Goal: Transaction & Acquisition: Purchase product/service

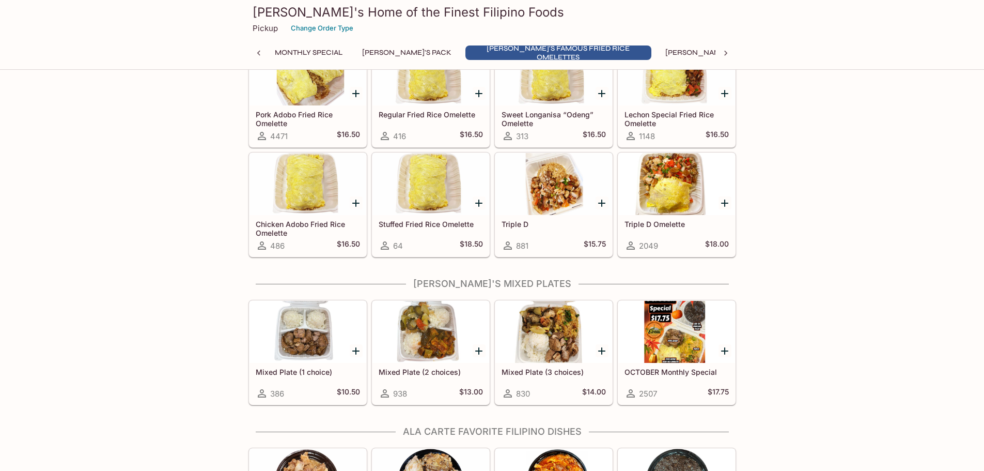
scroll to position [465, 0]
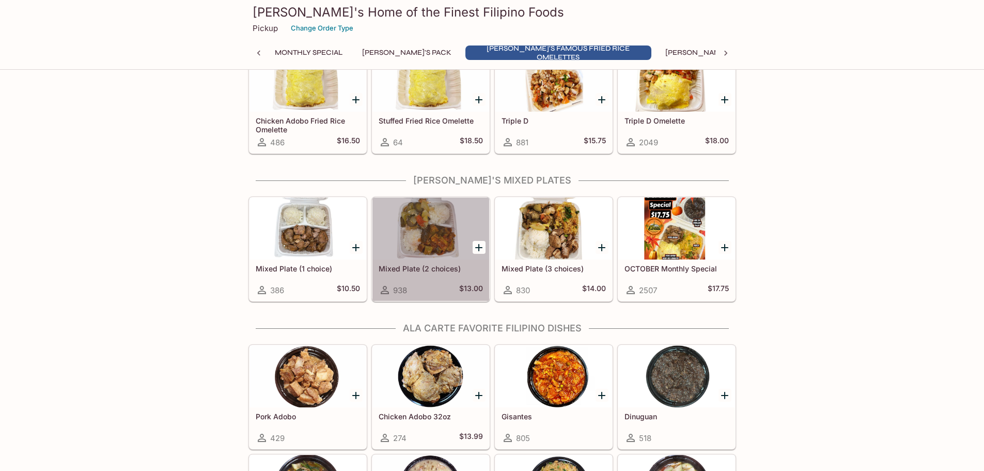
click at [436, 267] on h5 "Mixed Plate (2 choices)" at bounding box center [431, 268] width 104 height 9
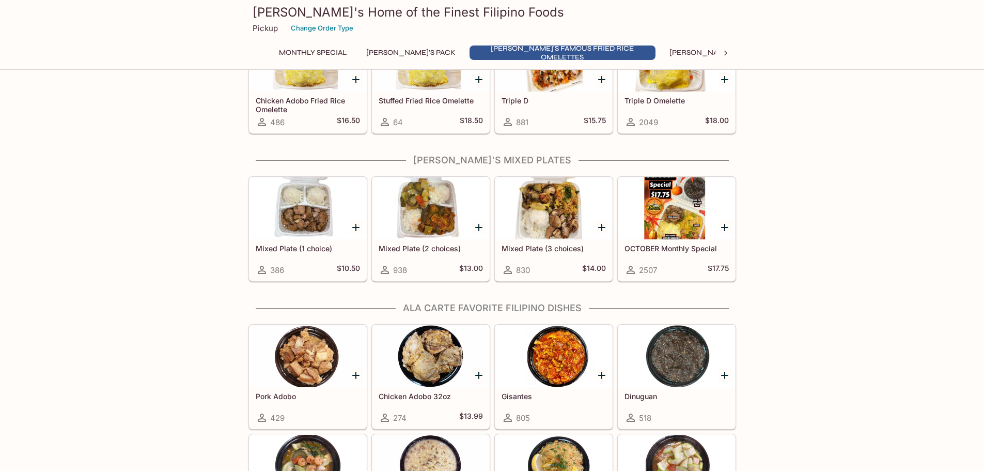
scroll to position [537, 0]
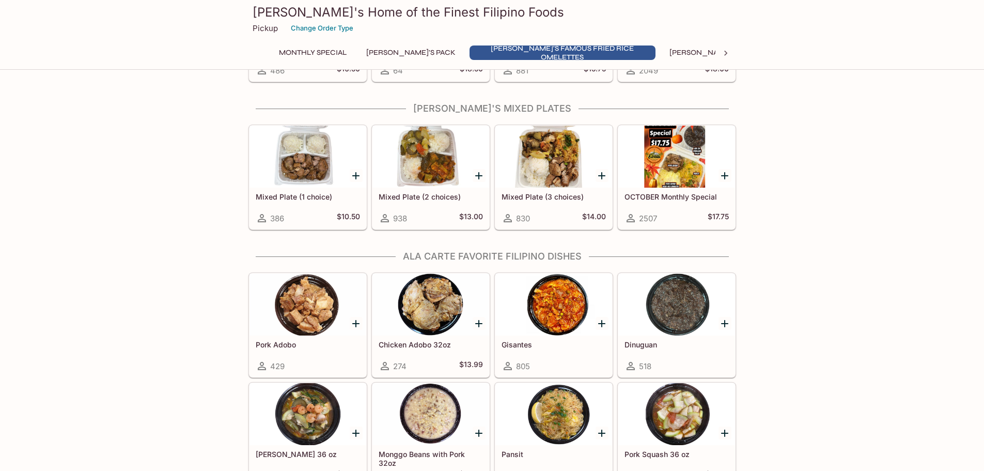
click at [336, 341] on h5 "Pork Adobo" at bounding box center [308, 344] width 104 height 9
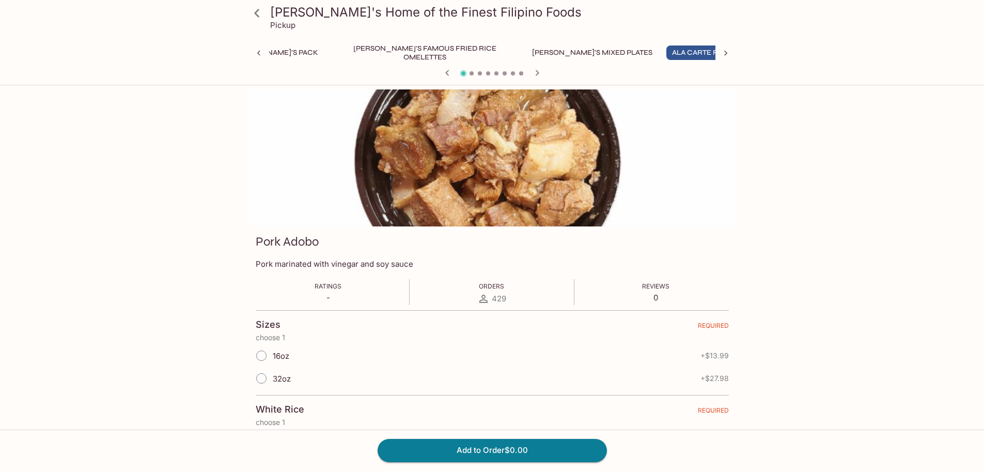
scroll to position [0, 138]
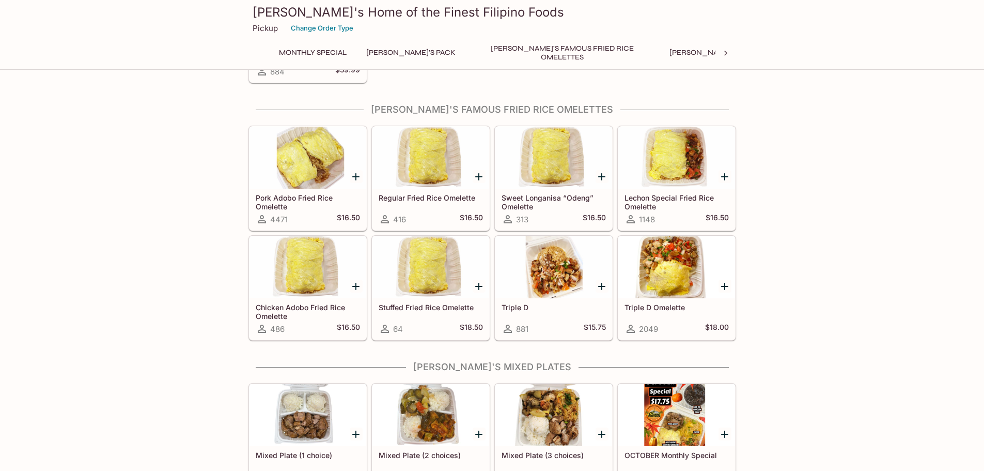
scroll to position [330, 0]
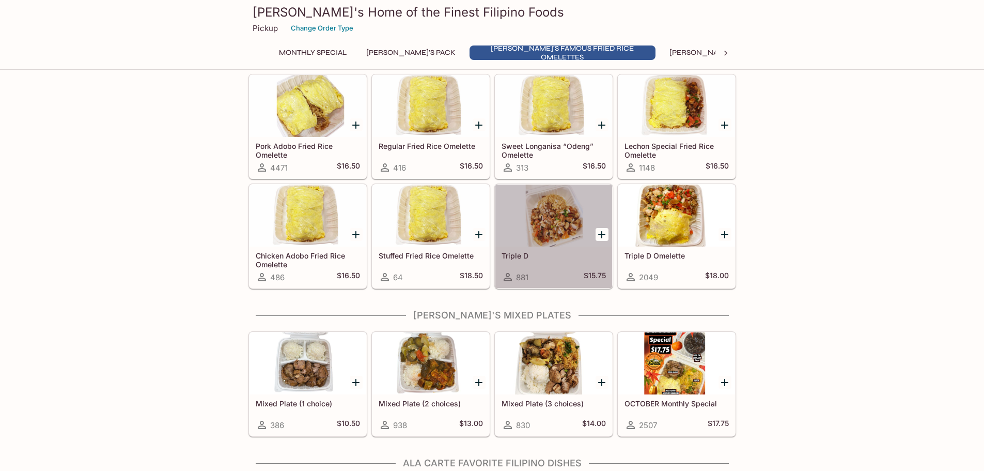
click at [551, 254] on h5 "Triple D" at bounding box center [554, 255] width 104 height 9
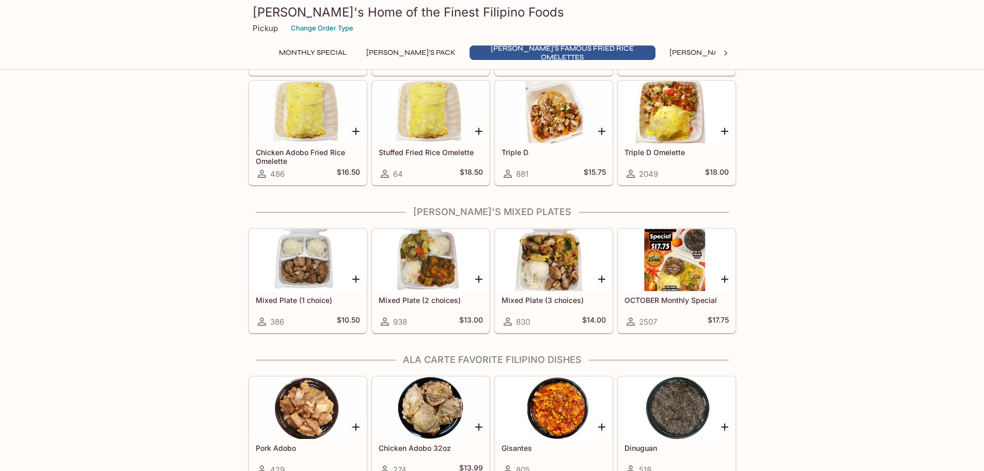
scroll to position [485, 0]
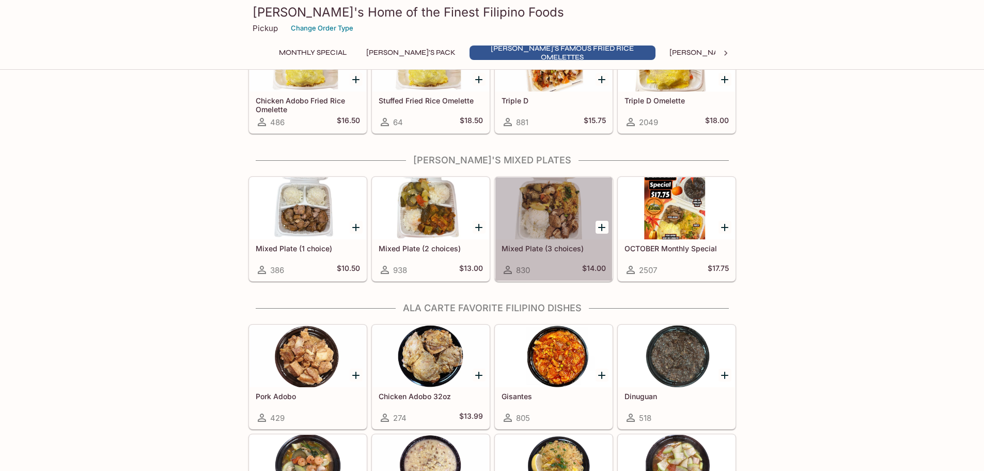
click at [551, 254] on div "Mixed Plate (3 choices) 830 $14.00" at bounding box center [553, 259] width 117 height 41
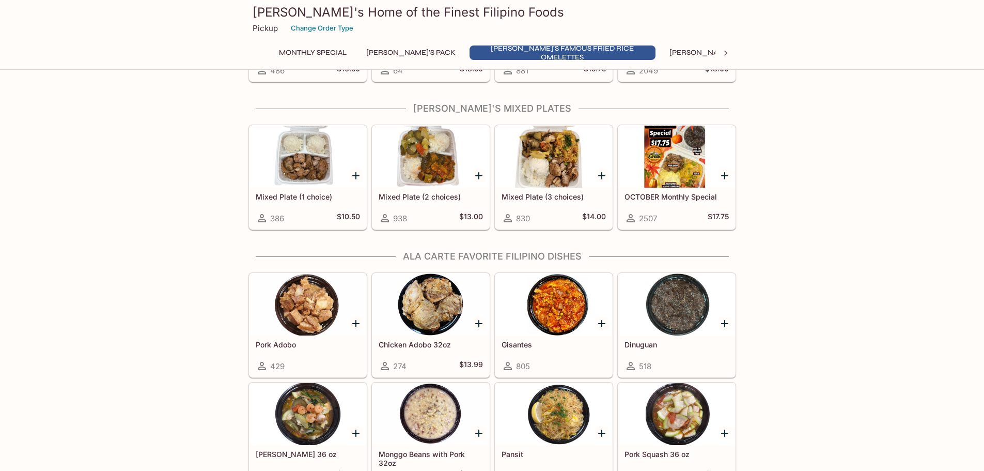
scroll to position [433, 0]
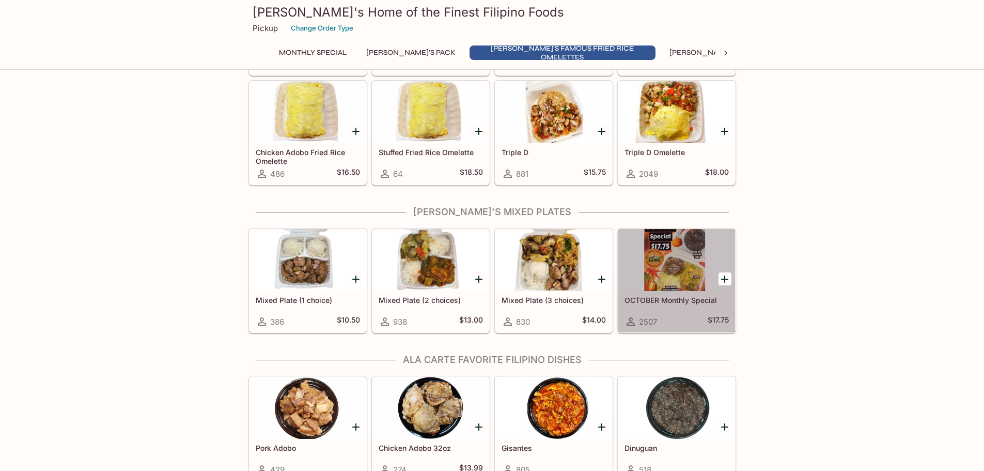
click at [686, 263] on div at bounding box center [676, 260] width 117 height 62
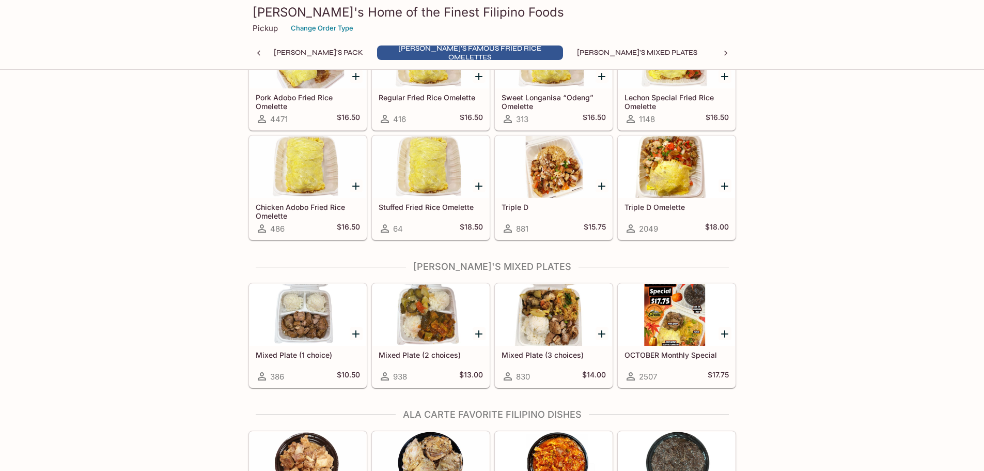
scroll to position [430, 0]
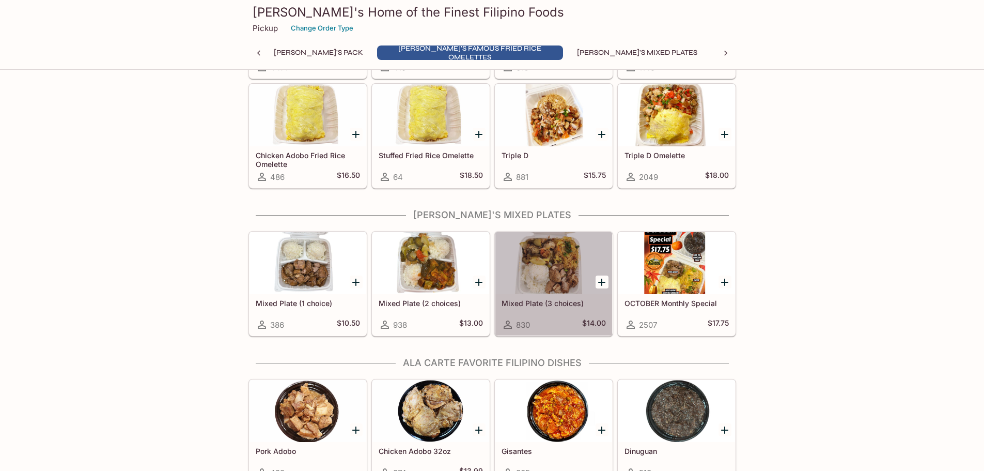
click at [537, 303] on h5 "Mixed Plate (3 choices)" at bounding box center [554, 303] width 104 height 9
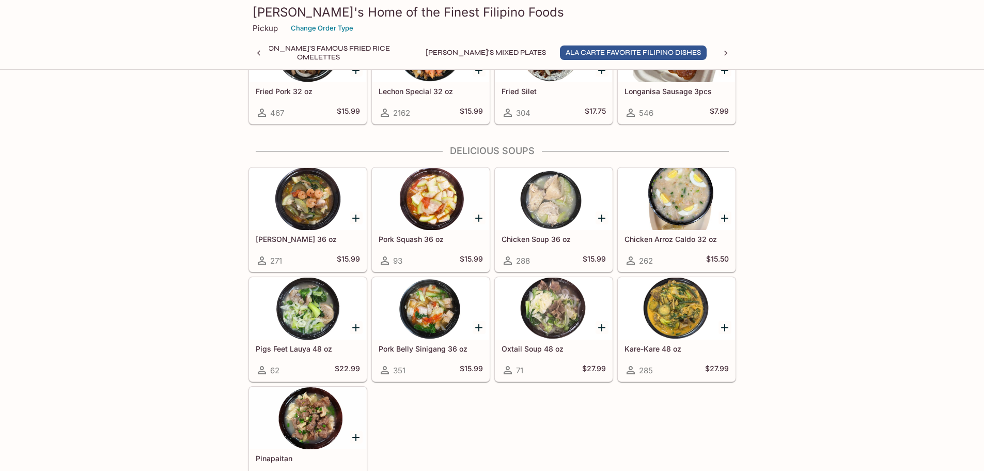
scroll to position [1002, 0]
